Goal: Task Accomplishment & Management: Complete application form

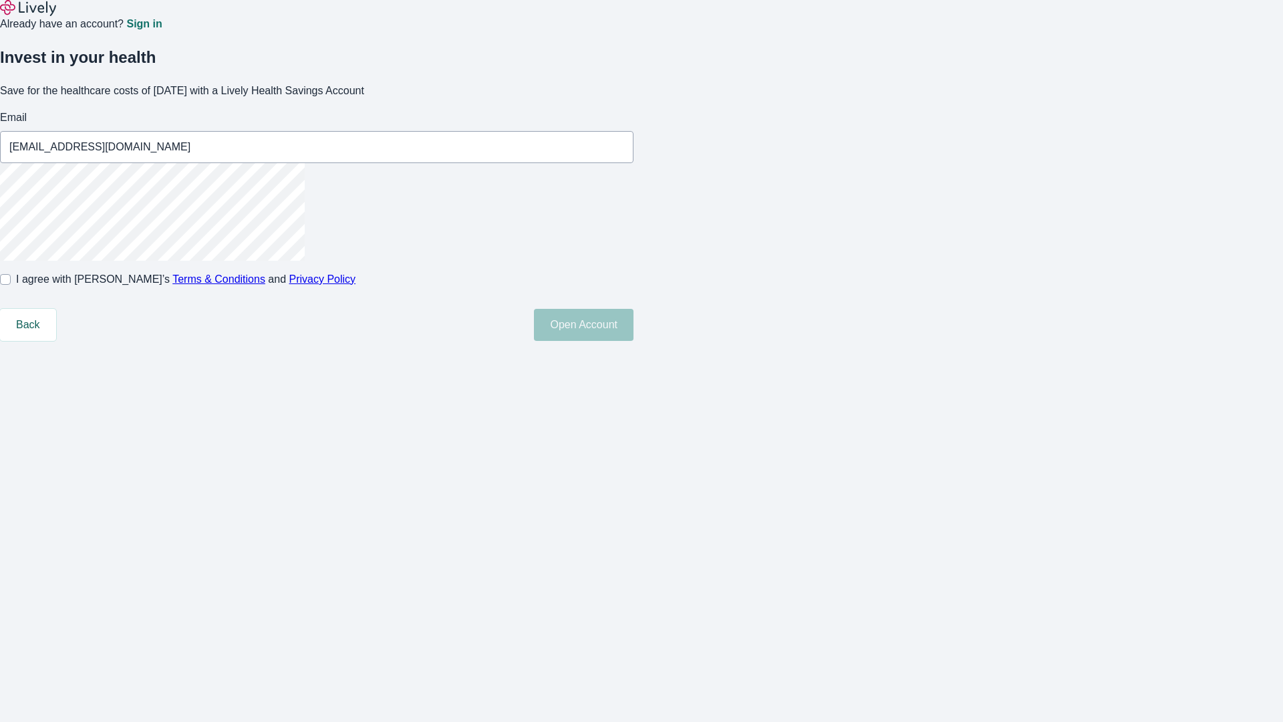
click at [11, 285] on input "I agree with Lively’s Terms & Conditions and Privacy Policy" at bounding box center [5, 279] width 11 height 11
checkbox input "true"
click at [633, 341] on button "Open Account" at bounding box center [584, 325] width 100 height 32
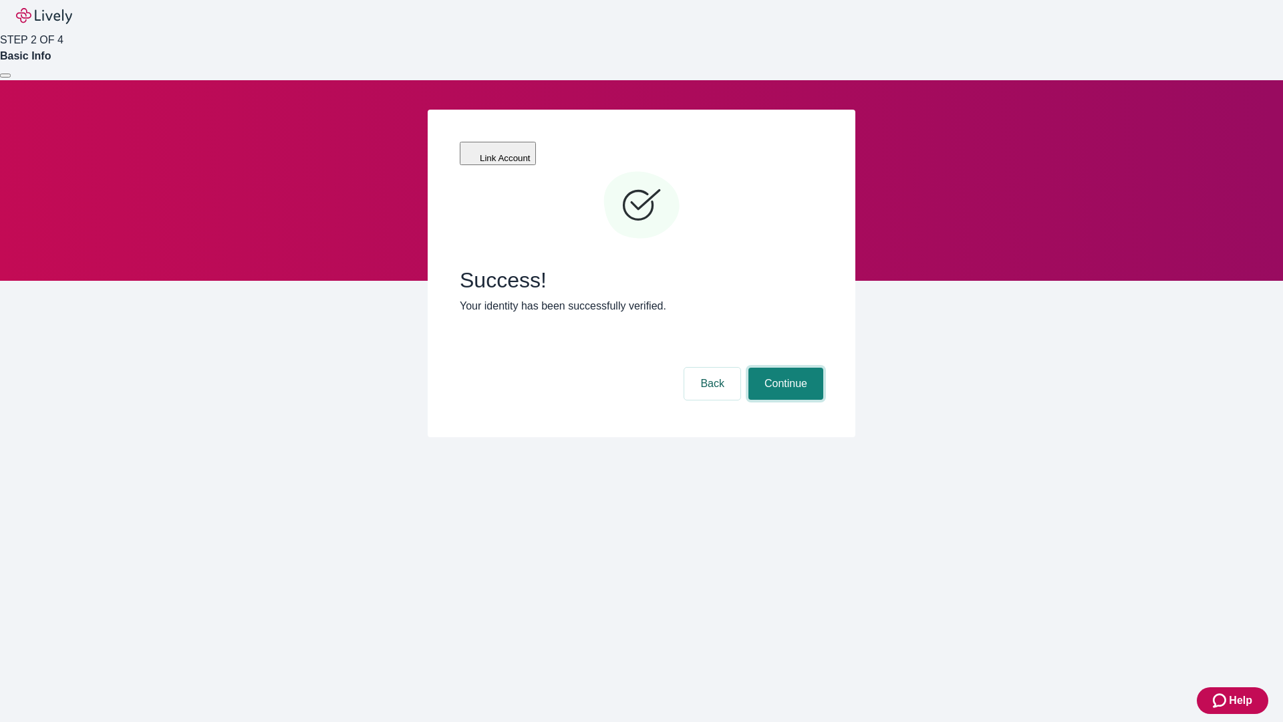
click at [784, 367] on button "Continue" at bounding box center [785, 383] width 75 height 32
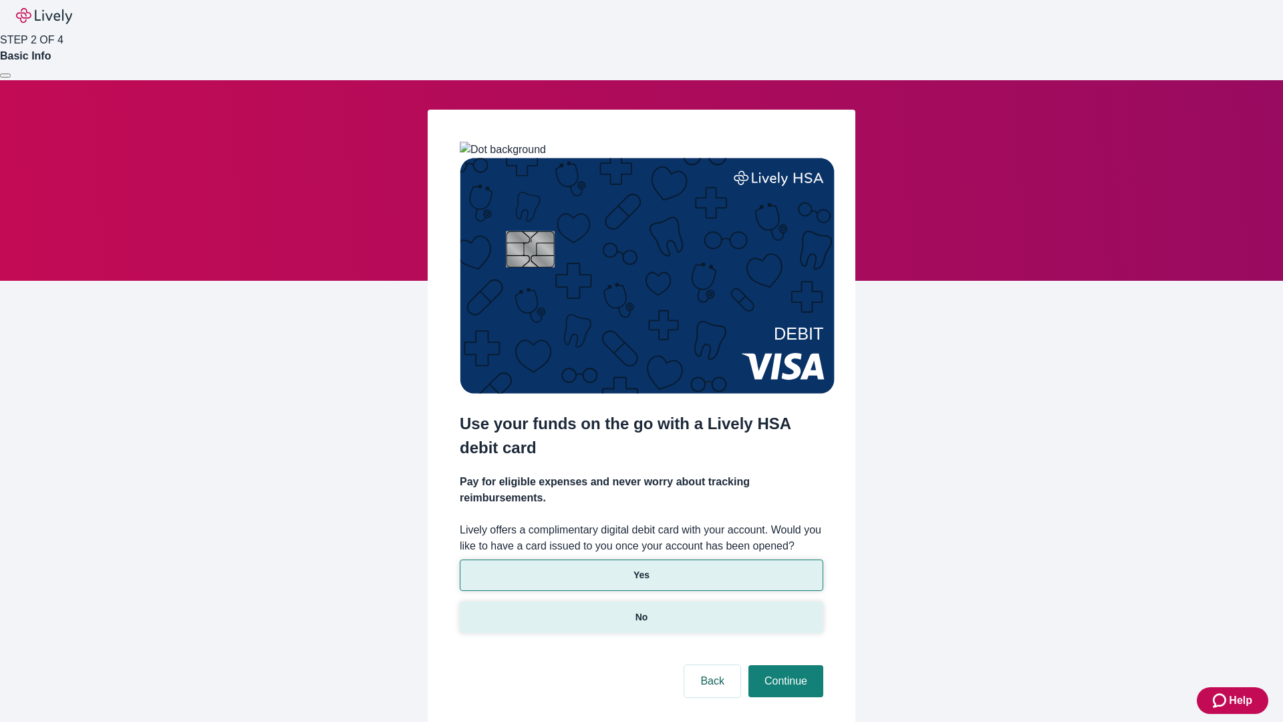
click at [641, 610] on p "No" at bounding box center [641, 617] width 13 height 14
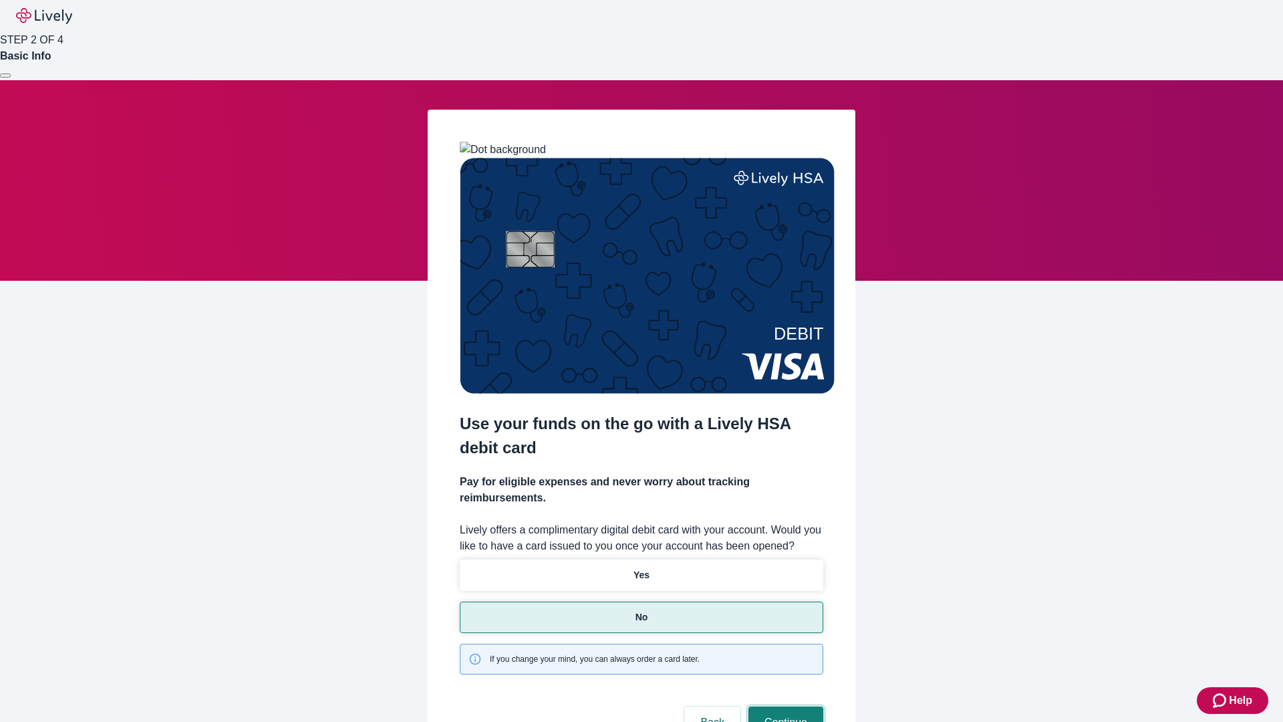
click at [784, 706] on button "Continue" at bounding box center [785, 722] width 75 height 32
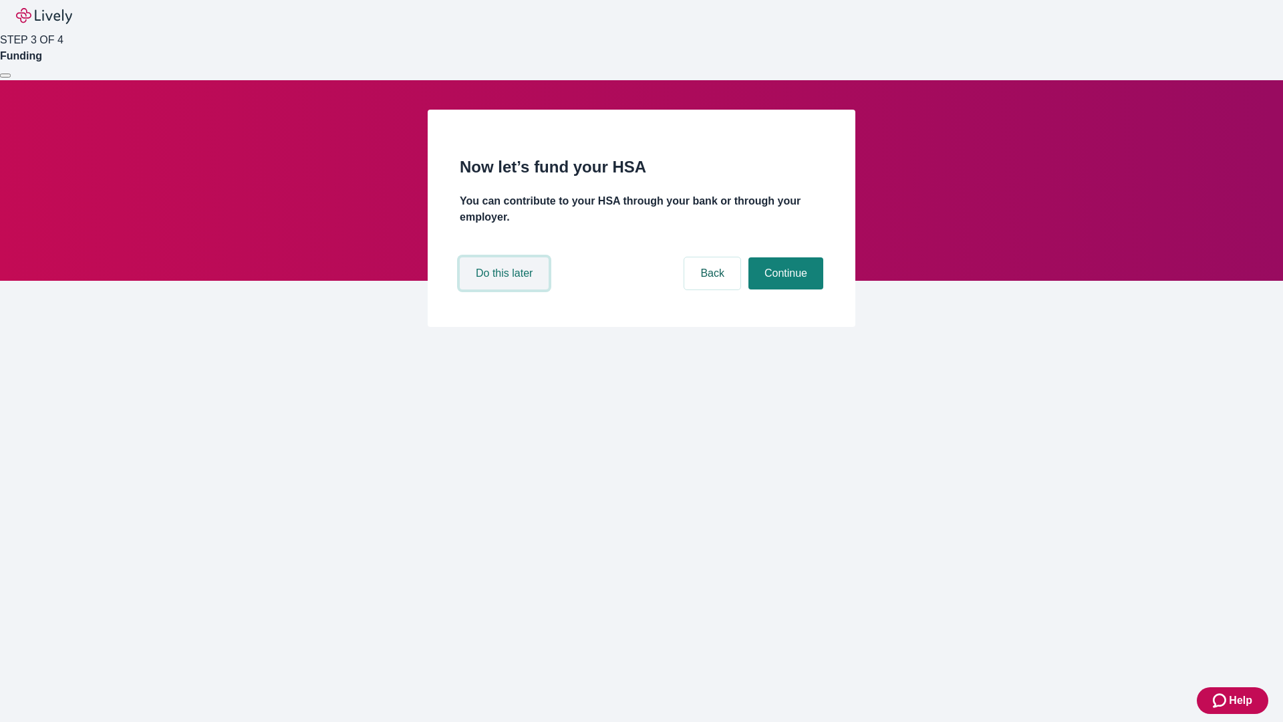
click at [506, 289] on button "Do this later" at bounding box center [504, 273] width 89 height 32
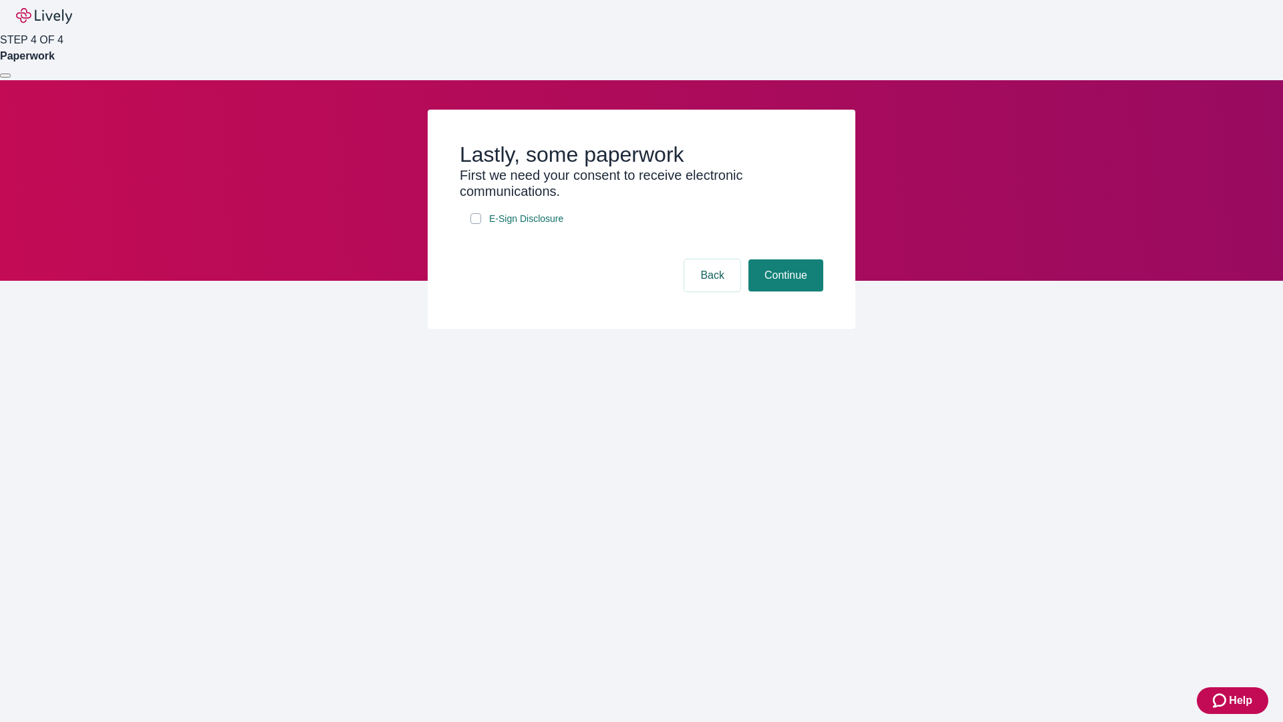
click at [476, 224] on input "E-Sign Disclosure" at bounding box center [475, 218] width 11 height 11
checkbox input "true"
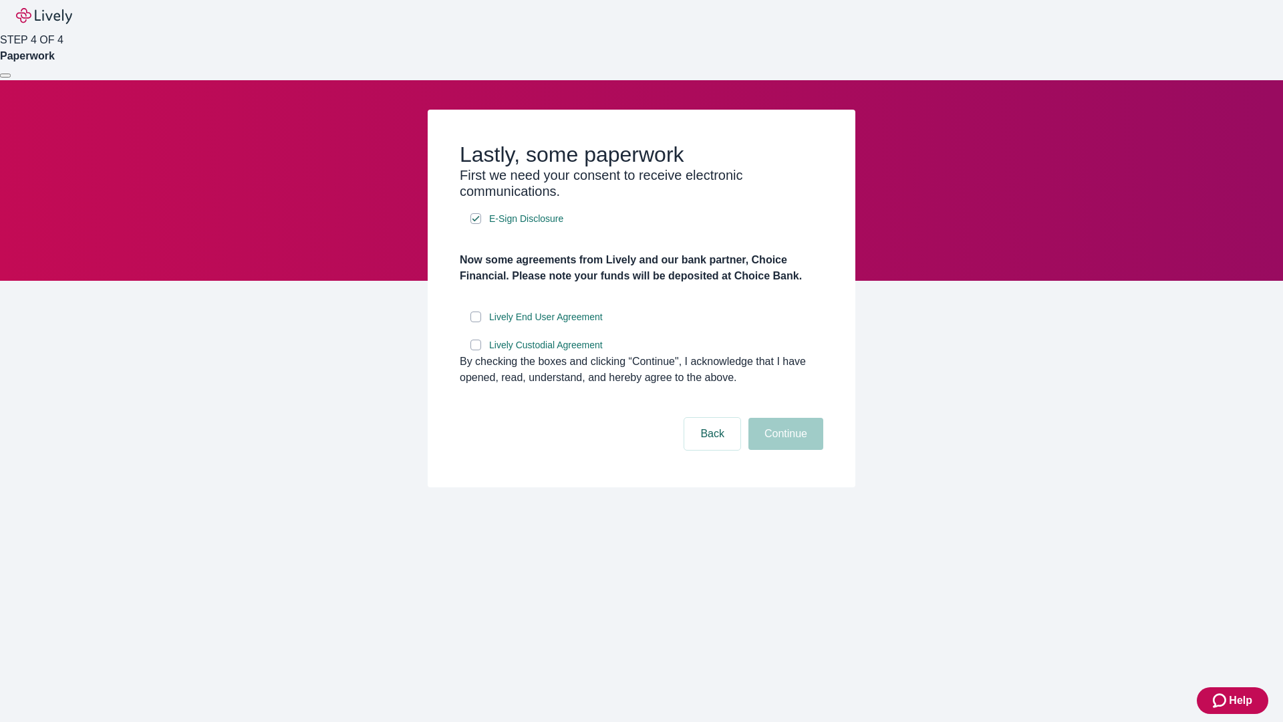
click at [476, 322] on input "Lively End User Agreement" at bounding box center [475, 316] width 11 height 11
checkbox input "true"
click at [476, 350] on input "Lively Custodial Agreement" at bounding box center [475, 344] width 11 height 11
checkbox input "true"
click at [784, 450] on button "Continue" at bounding box center [785, 434] width 75 height 32
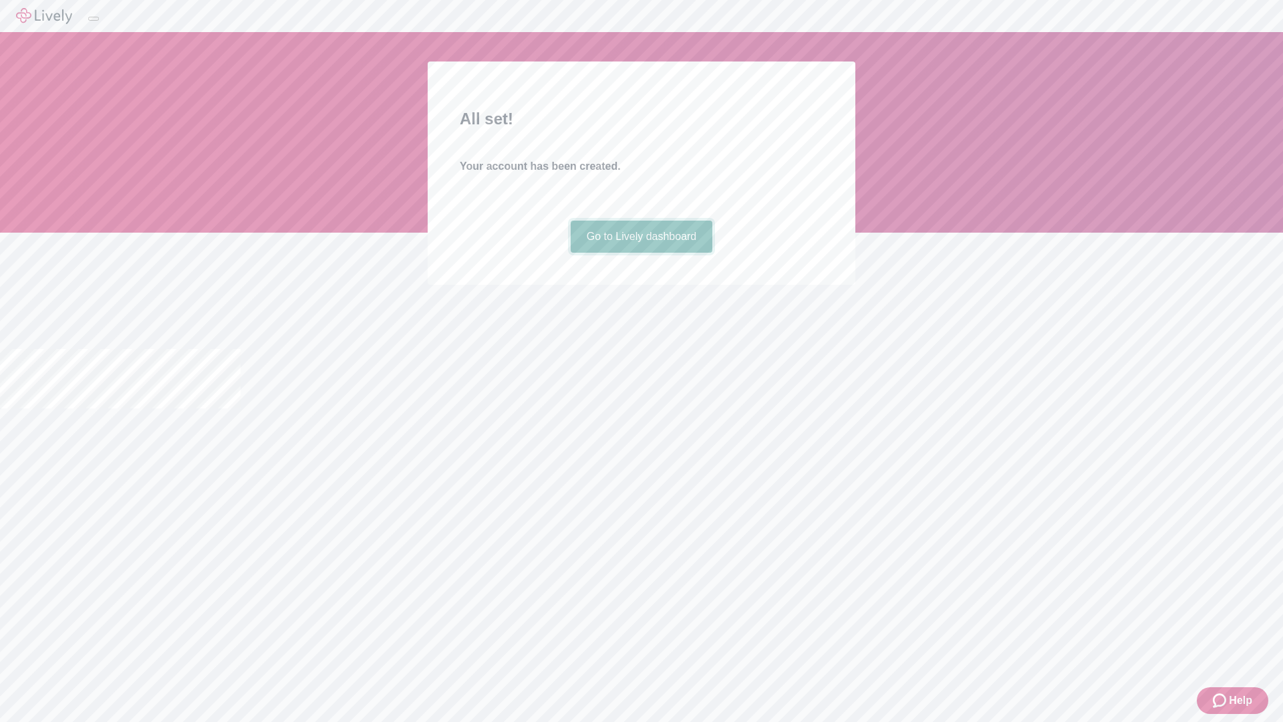
click at [641, 253] on link "Go to Lively dashboard" at bounding box center [642, 236] width 142 height 32
